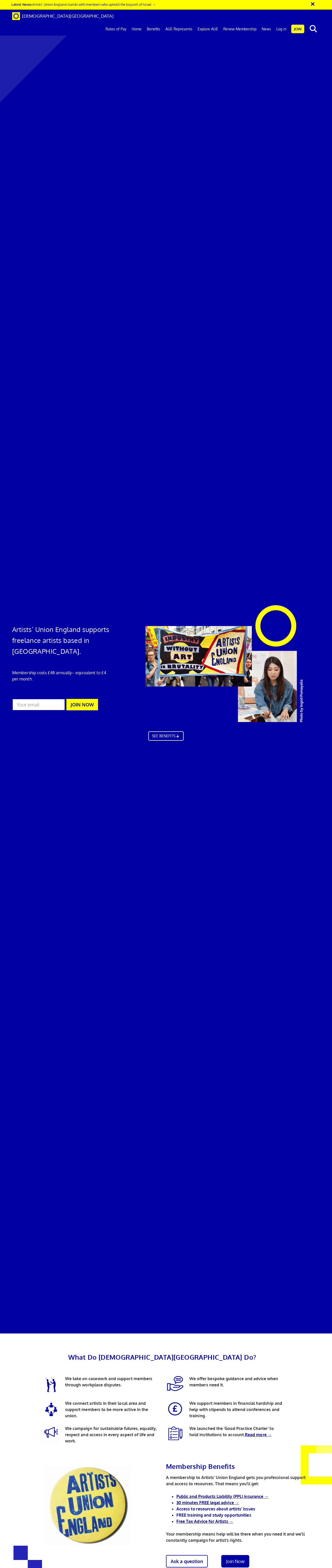
scroll to position [652, 0]
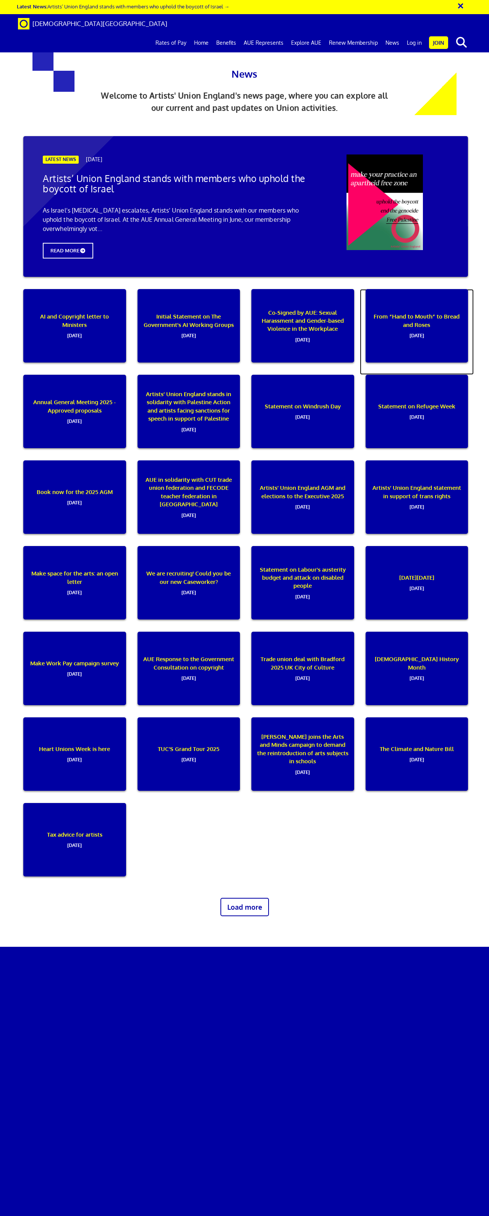
scroll to position [687, 0]
click at [256, 897] on link "Load more" at bounding box center [245, 907] width 54 height 20
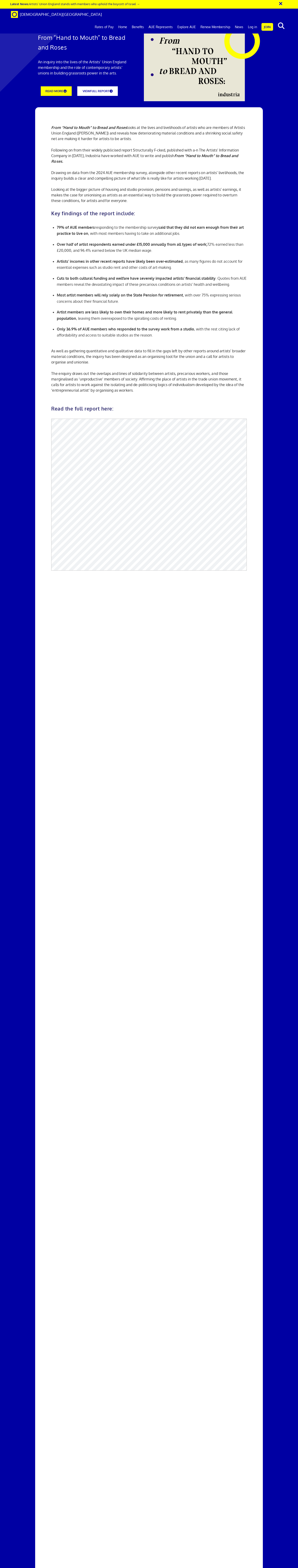
scroll to position [65, 0]
click at [100, 85] on link "VIEW FULL REPORT" at bounding box center [97, 90] width 44 height 10
